Goal: Information Seeking & Learning: Learn about a topic

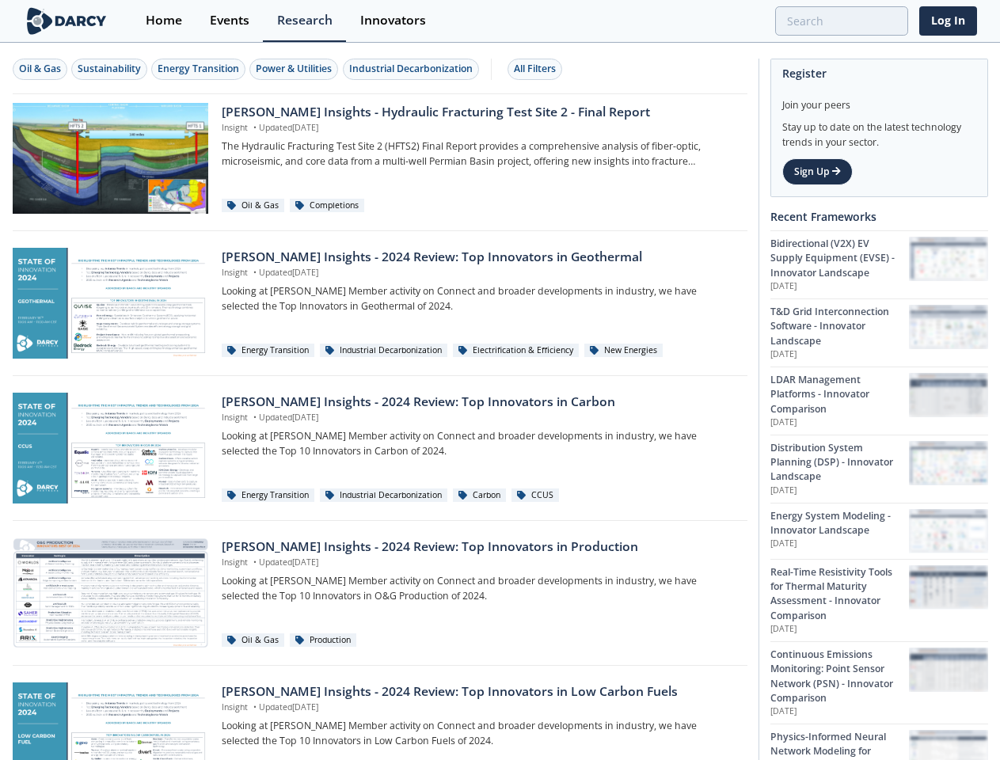
click at [40, 69] on div "Oil & Gas" at bounding box center [40, 69] width 42 height 14
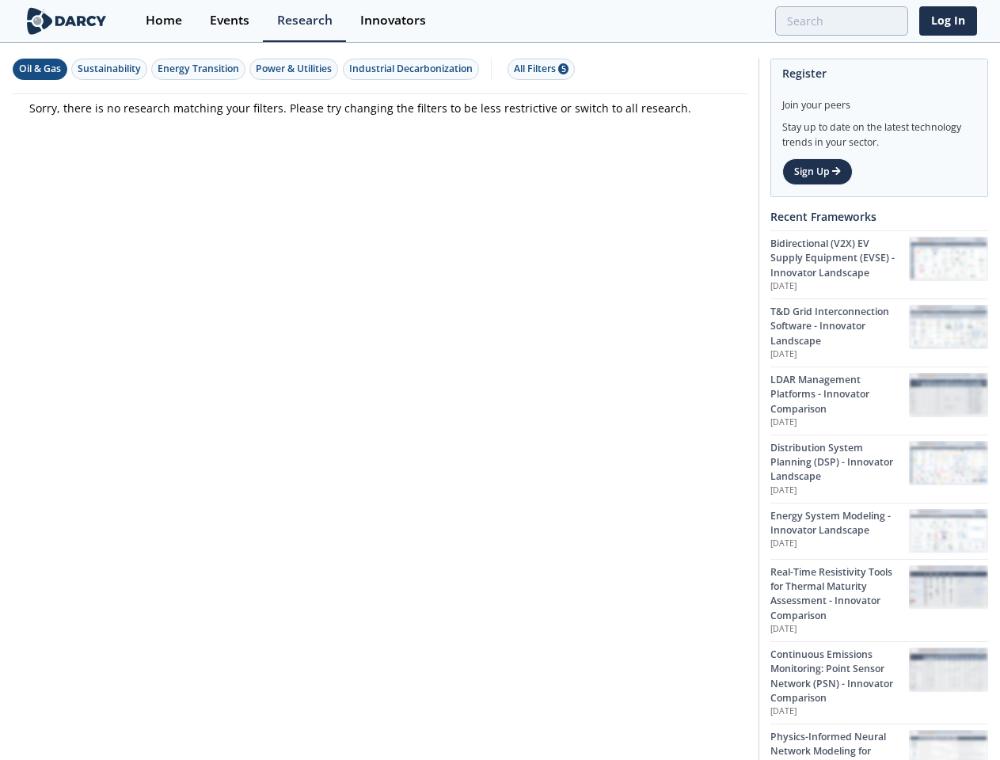
click at [110, 69] on div "Sustainability" at bounding box center [109, 69] width 63 height 14
click at [200, 69] on div "Energy Transition" at bounding box center [199, 69] width 82 height 14
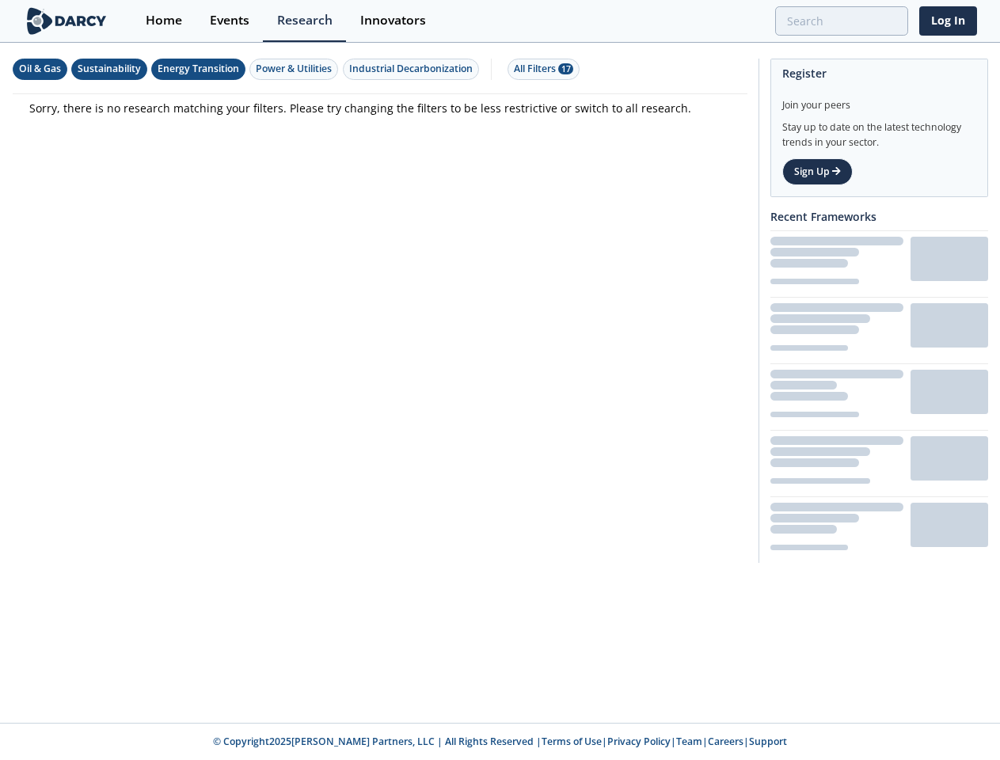
click at [296, 69] on div "Power & Utilities" at bounding box center [294, 69] width 76 height 14
